Goal: Find specific page/section: Find specific page/section

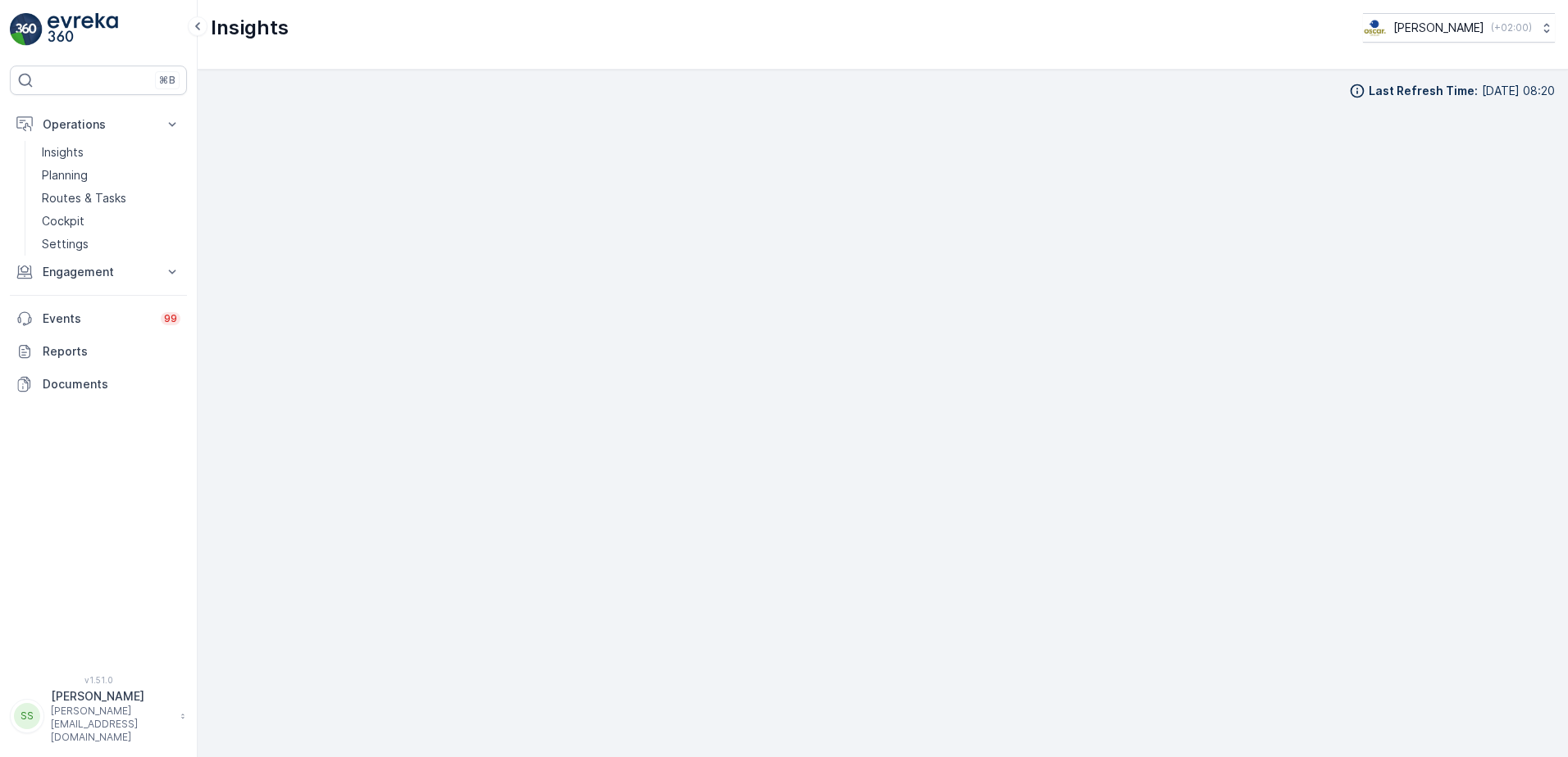
scroll to position [16, 0]
click at [210, 477] on div "Last Refresh Time : [DATE] 08:20" at bounding box center [883, 413] width 1370 height 688
click at [231, 91] on div "Last Refresh Time : [DATE] 08:20" at bounding box center [883, 397] width 1344 height 661
click at [73, 199] on p "Routes & Tasks" at bounding box center [83, 198] width 84 height 16
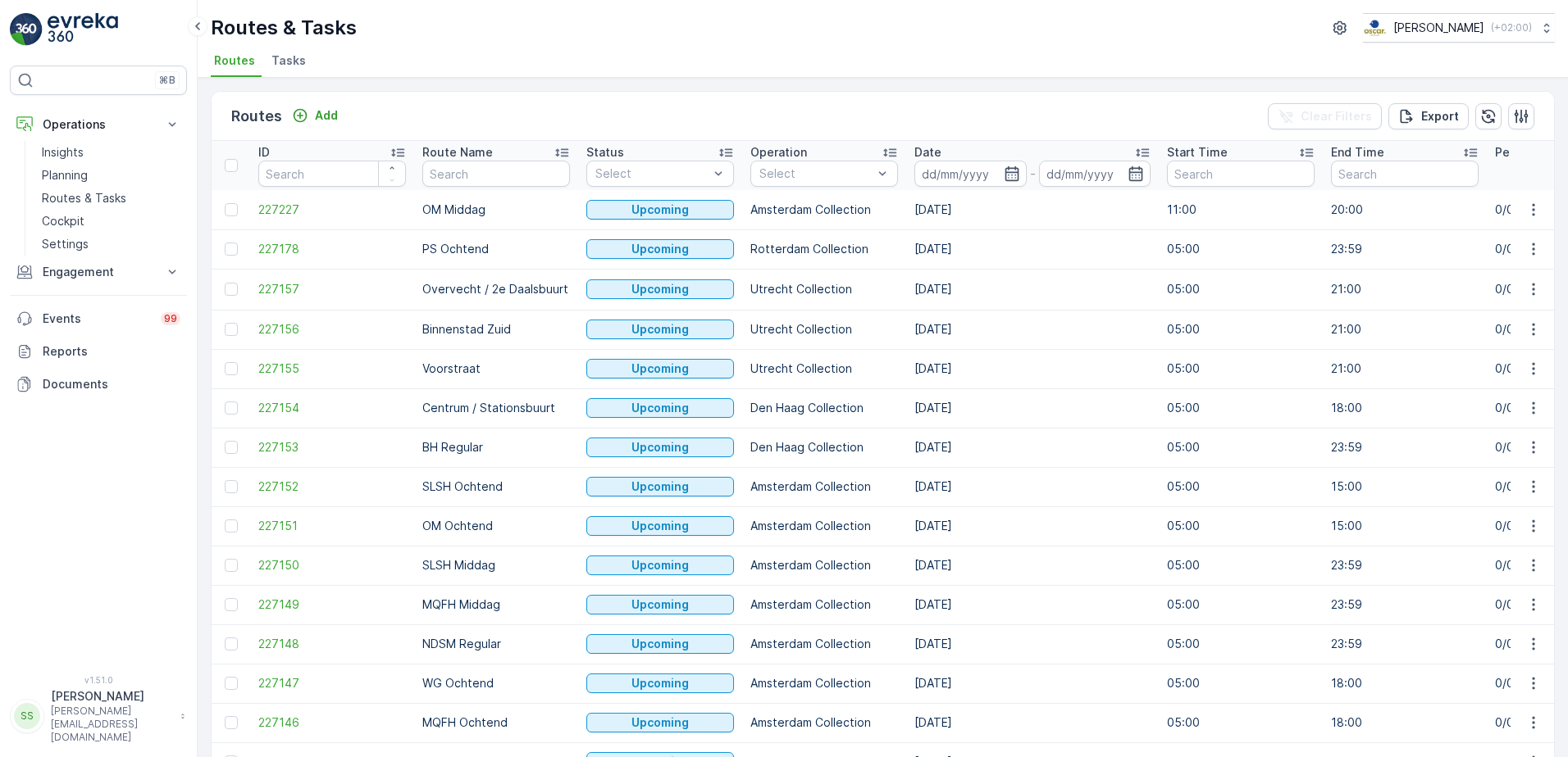
click at [327, 23] on p "Routes & Tasks" at bounding box center [283, 28] width 146 height 27
drag, startPoint x: 327, startPoint y: 23, endPoint x: 614, endPoint y: 34, distance: 287.2
click at [616, 32] on div "Routes & Tasks [PERSON_NAME] ( +02:00 )" at bounding box center [883, 28] width 1344 height 29
click at [480, 59] on ul "Routes Tasks" at bounding box center [875, 62] width 1331 height 28
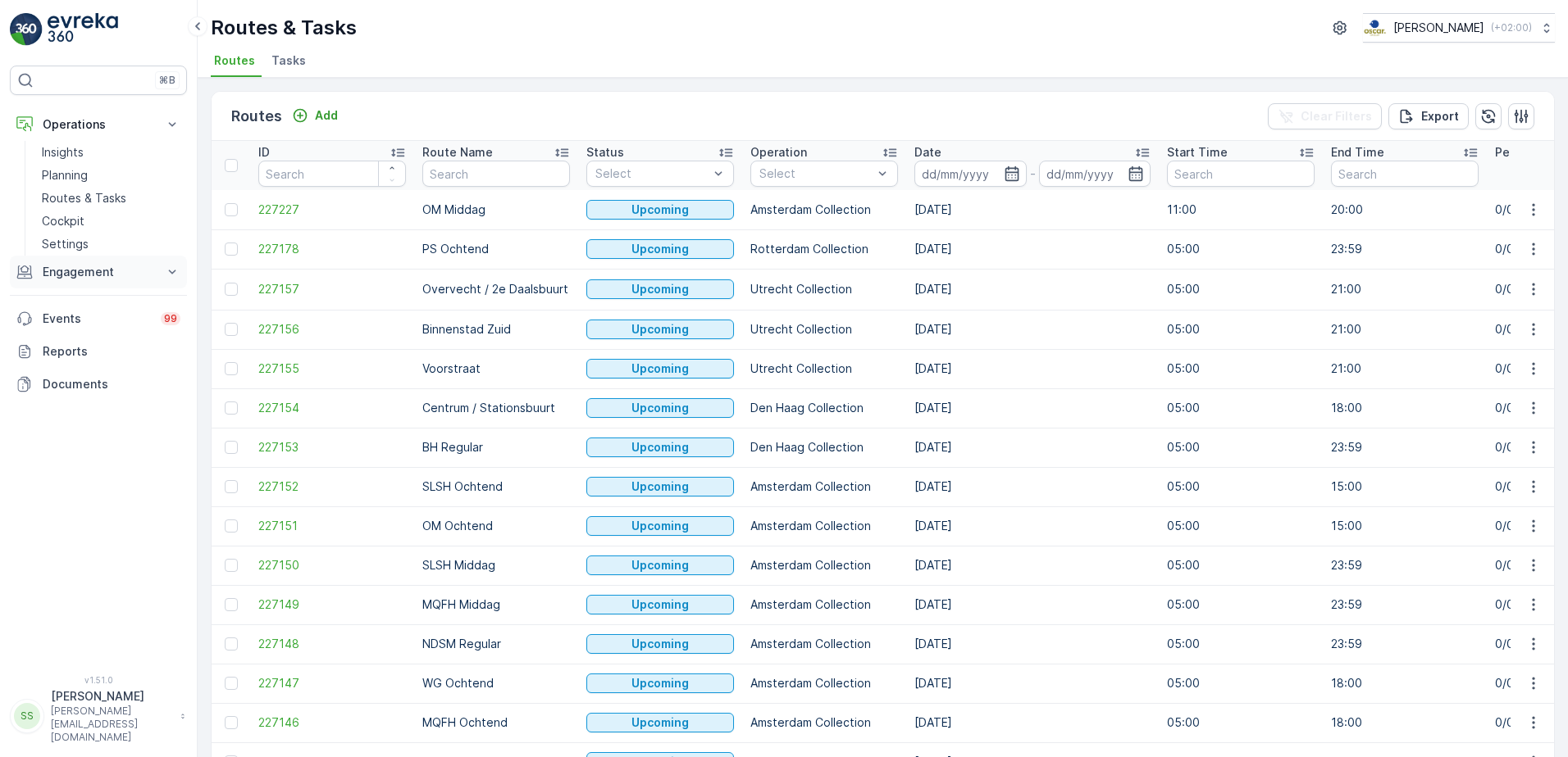
click at [87, 266] on p "Engagement" at bounding box center [99, 272] width 112 height 16
click at [77, 296] on p "Insights" at bounding box center [62, 300] width 42 height 16
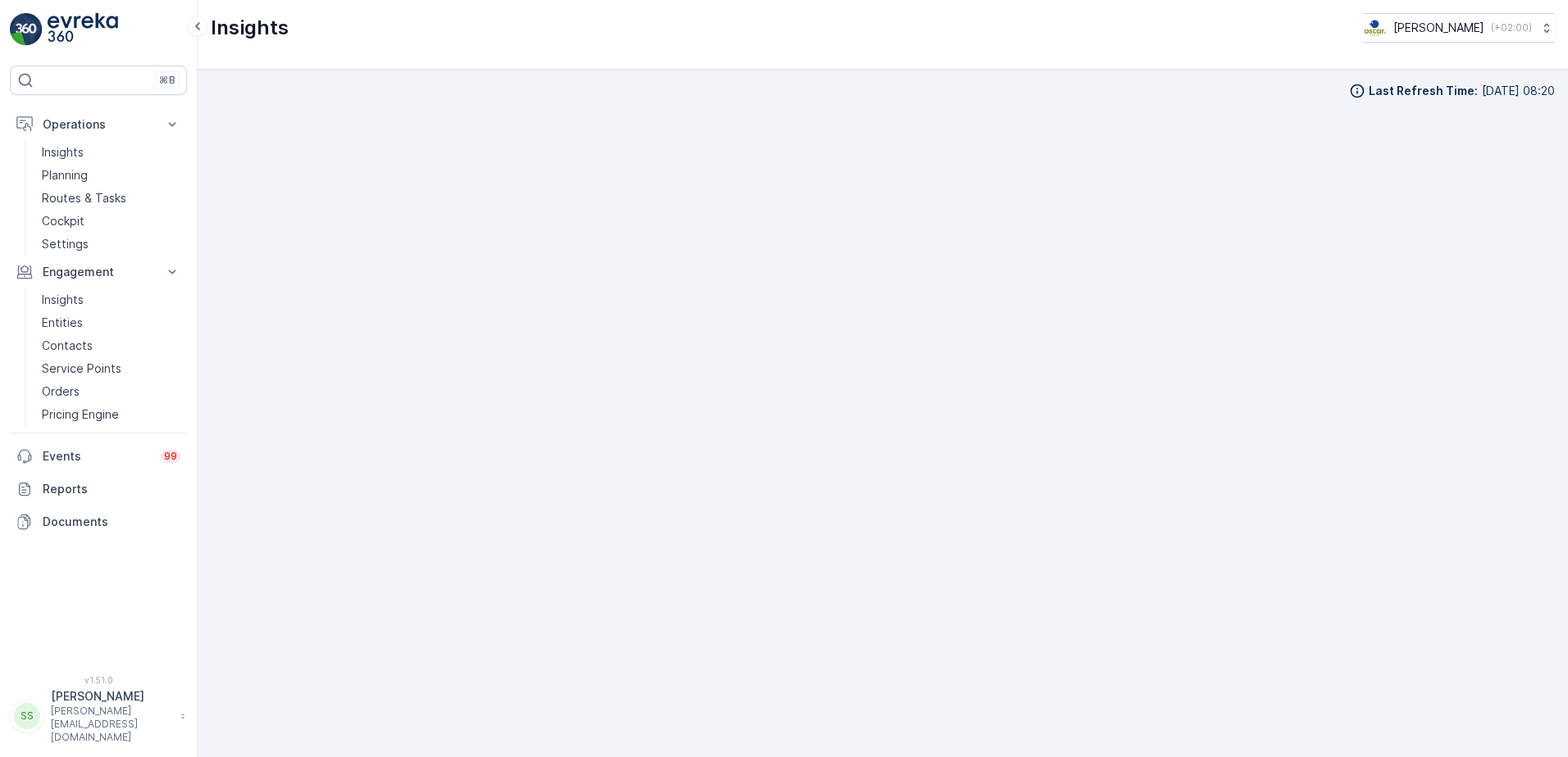
scroll to position [16, 0]
